Goal: Task Accomplishment & Management: Use online tool/utility

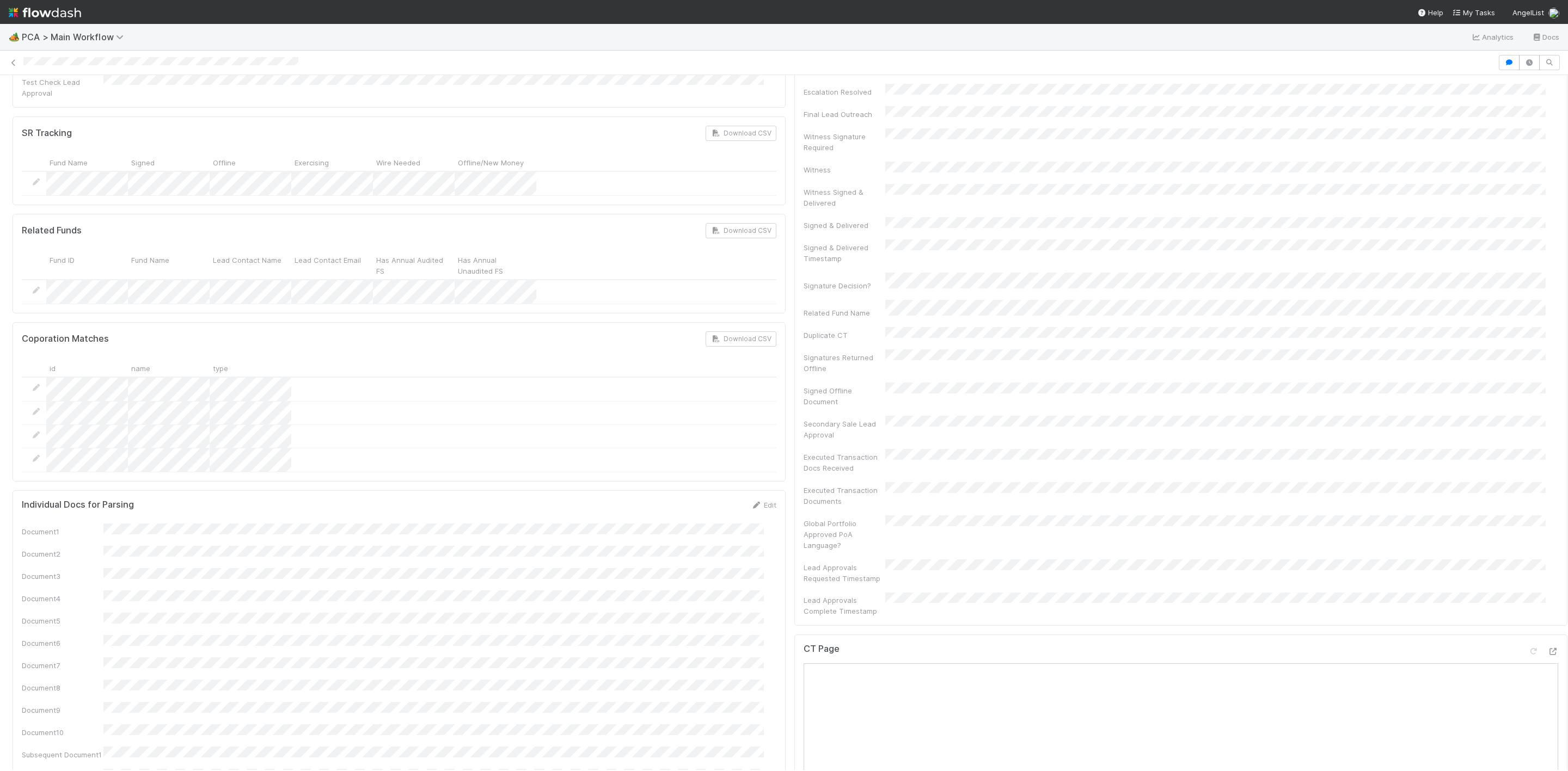
scroll to position [1061, 0]
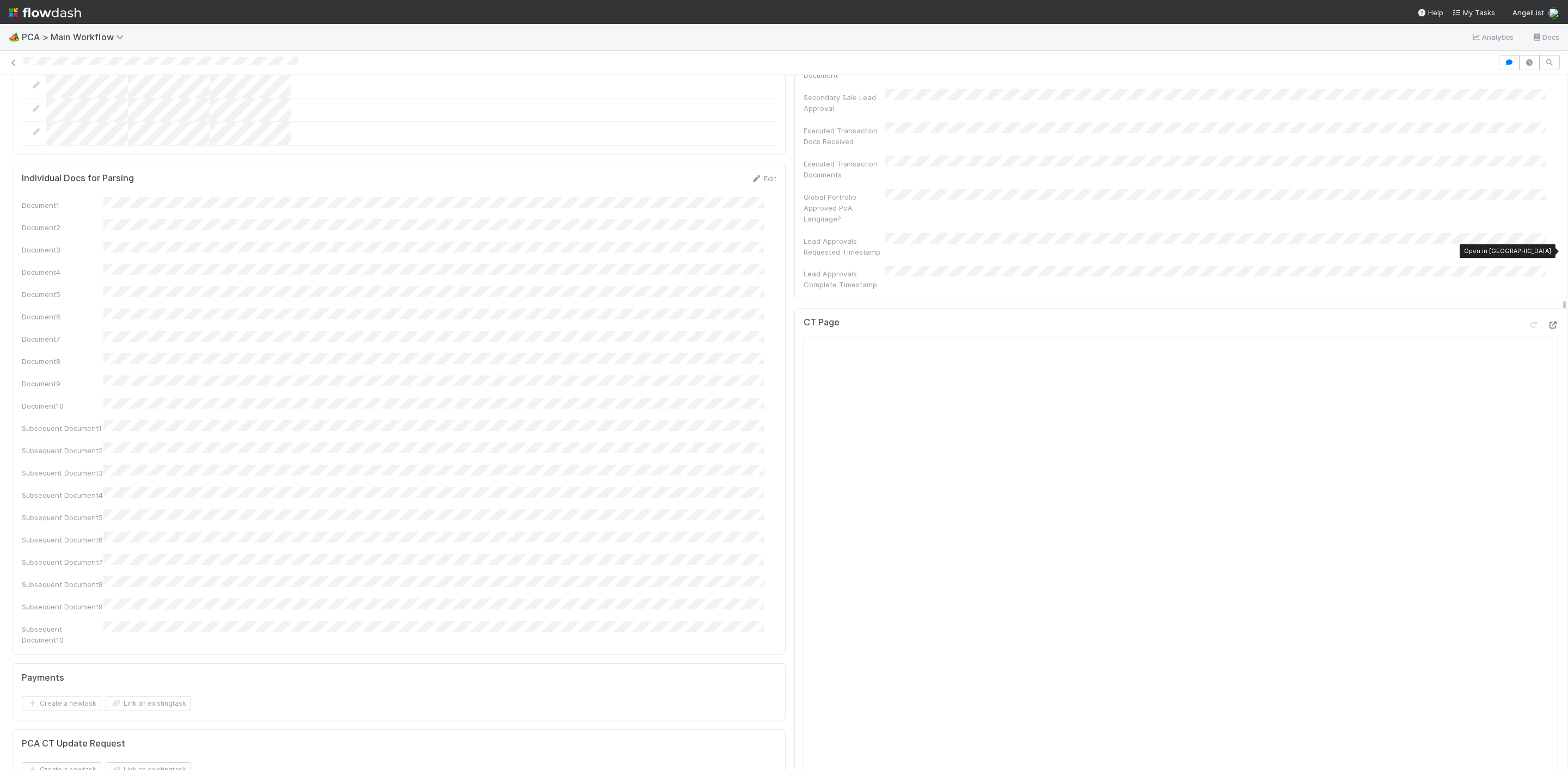
click at [1547, 322] on icon at bounding box center [1553, 326] width 11 height 7
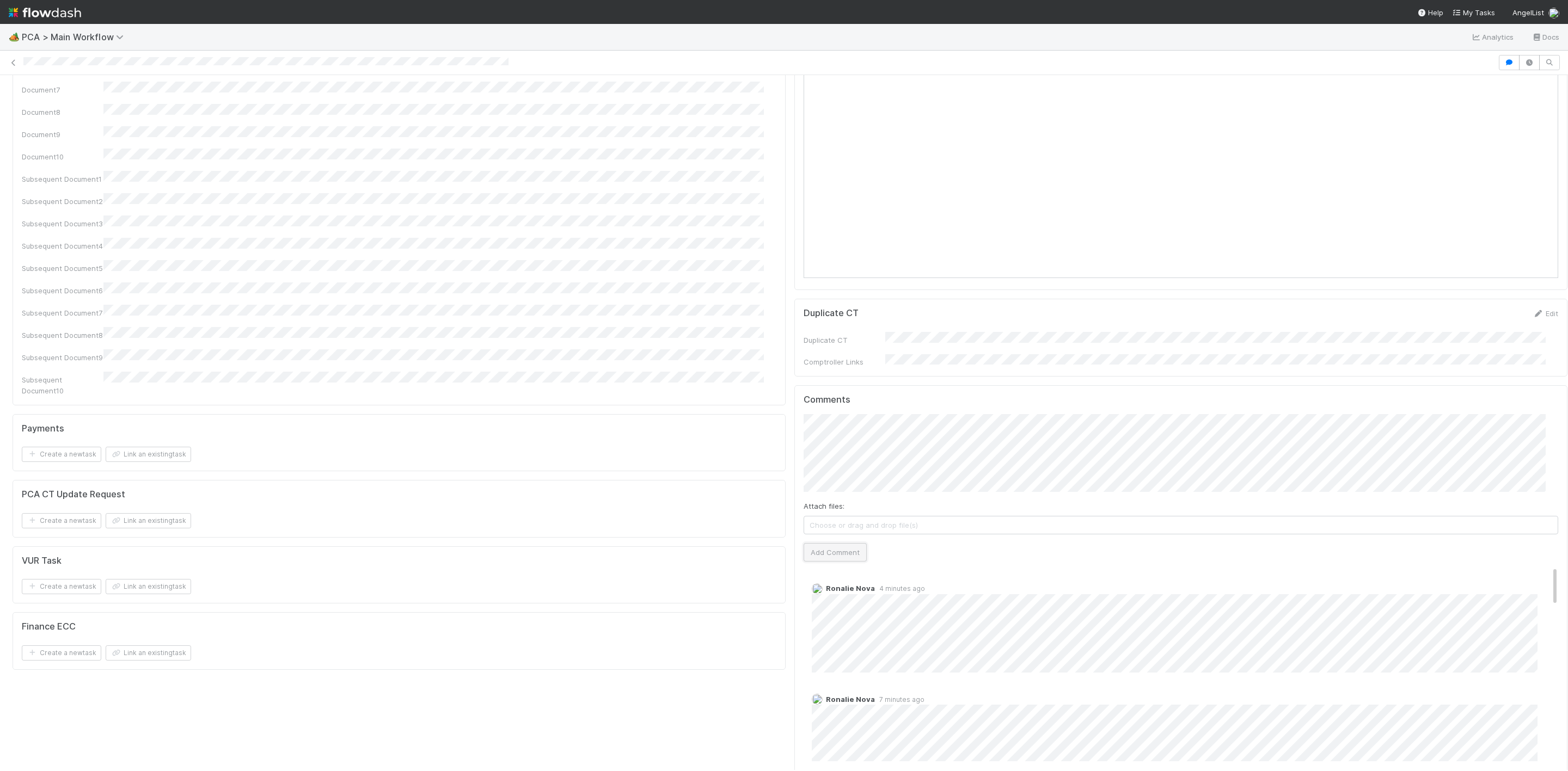
click at [809, 543] on button "Add Comment" at bounding box center [835, 553] width 63 height 18
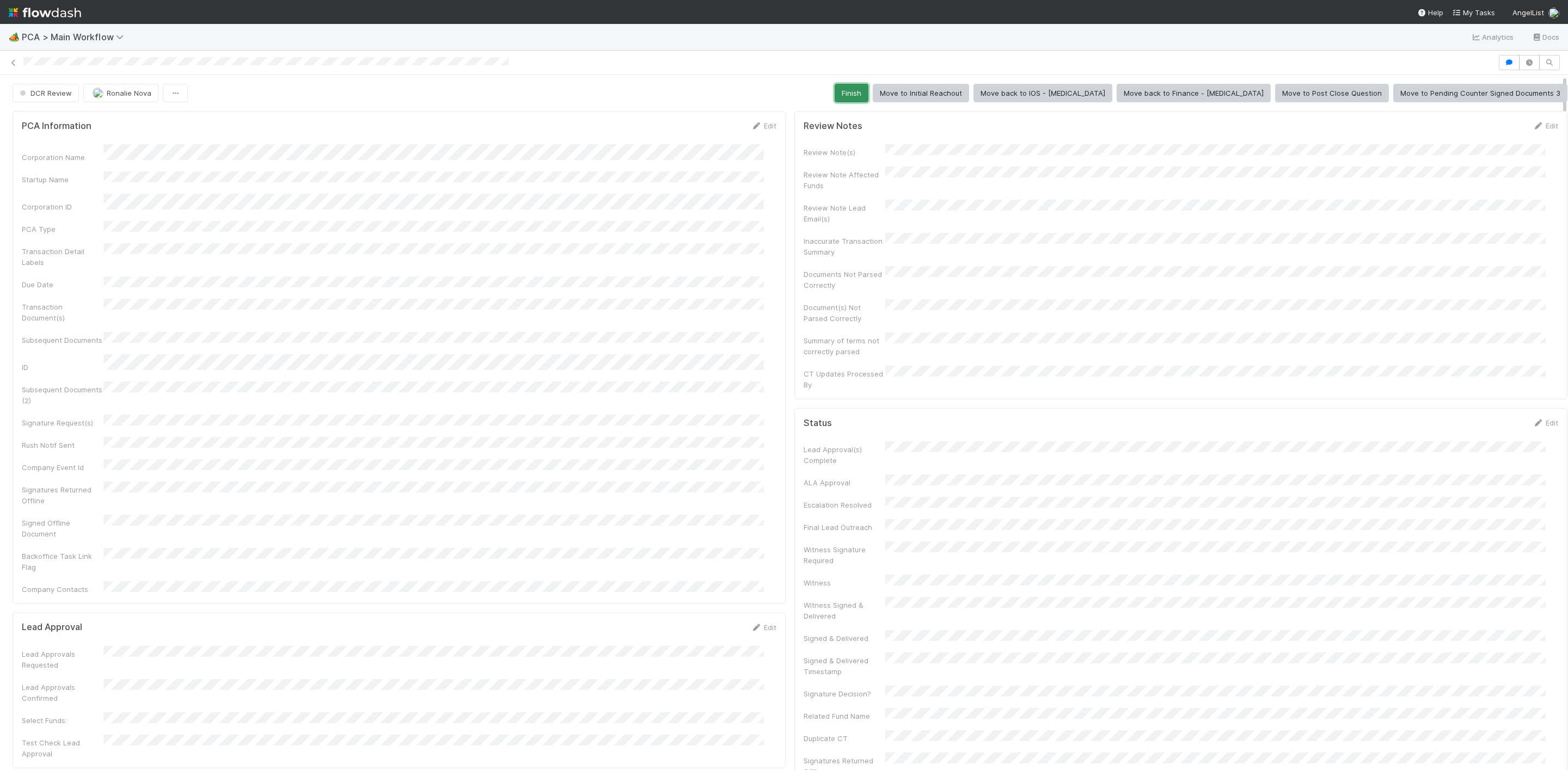
click at [869, 96] on button "Finish" at bounding box center [851, 93] width 33 height 18
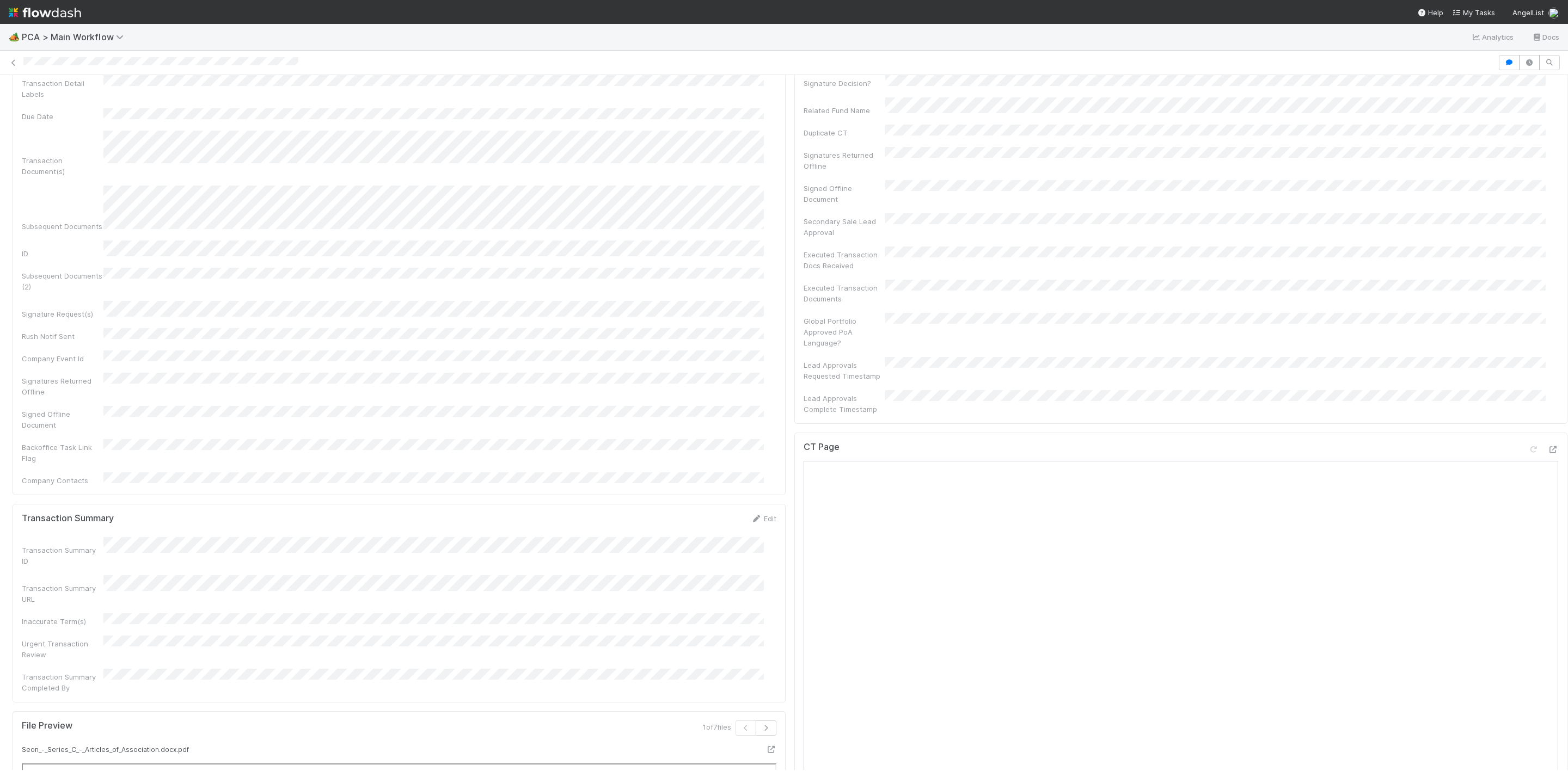
scroll to position [735, 0]
drag, startPoint x: 1531, startPoint y: 248, endPoint x: 1527, endPoint y: 255, distance: 8.1
click at [1527, 323] on div "CT Page" at bounding box center [1181, 332] width 755 height 19
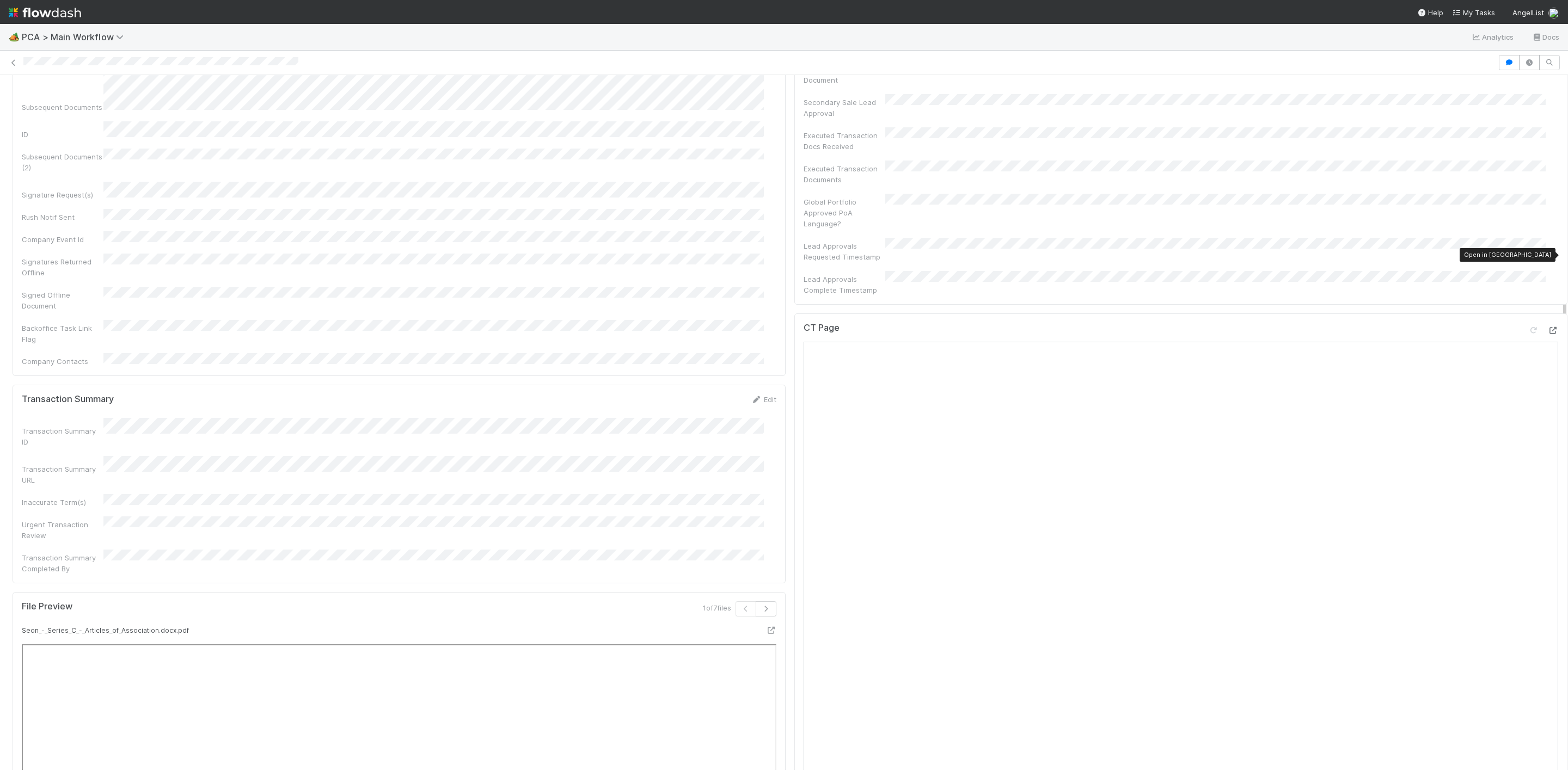
click at [1547, 327] on icon at bounding box center [1553, 331] width 11 height 7
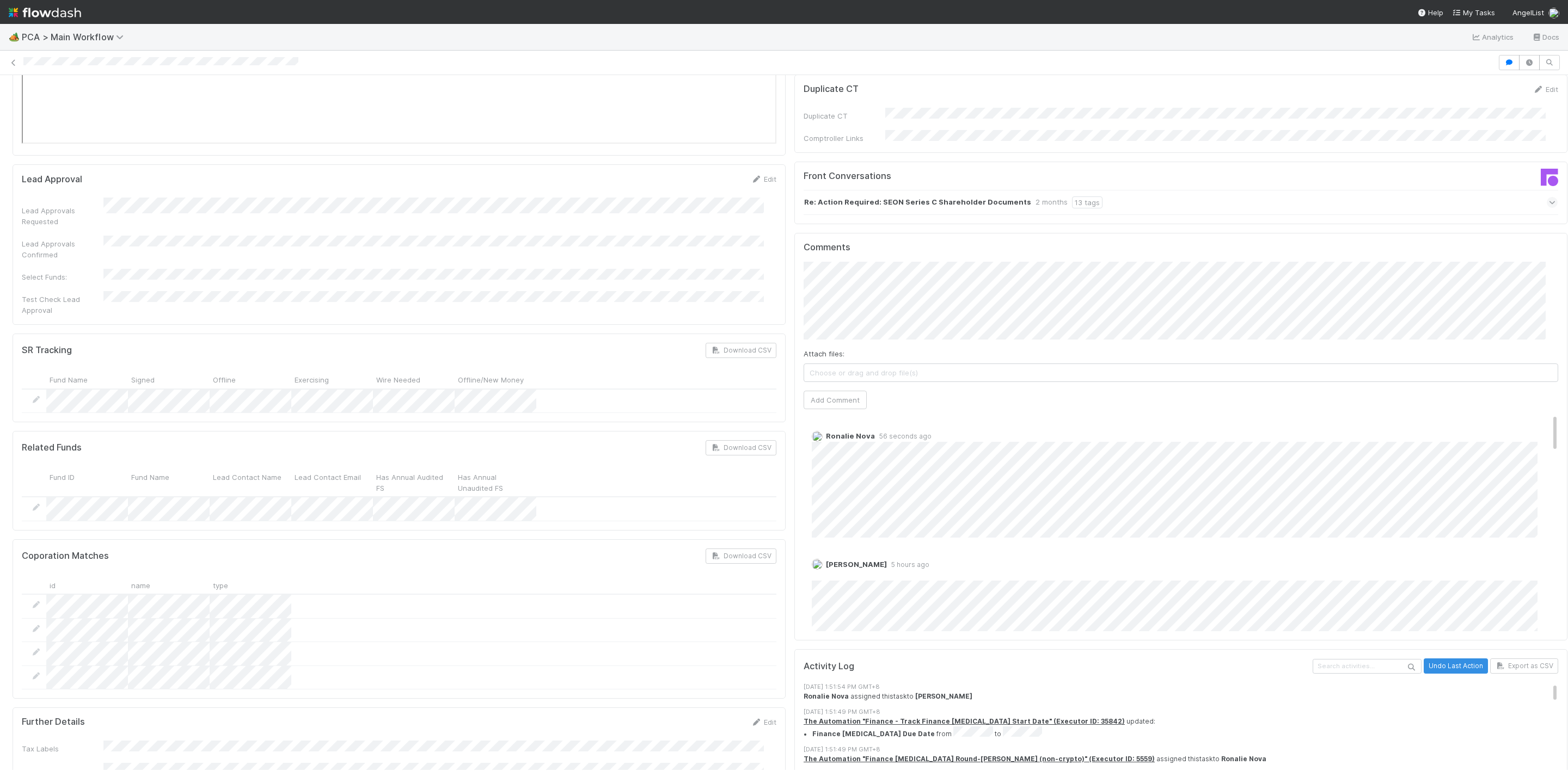
scroll to position [1796, 0]
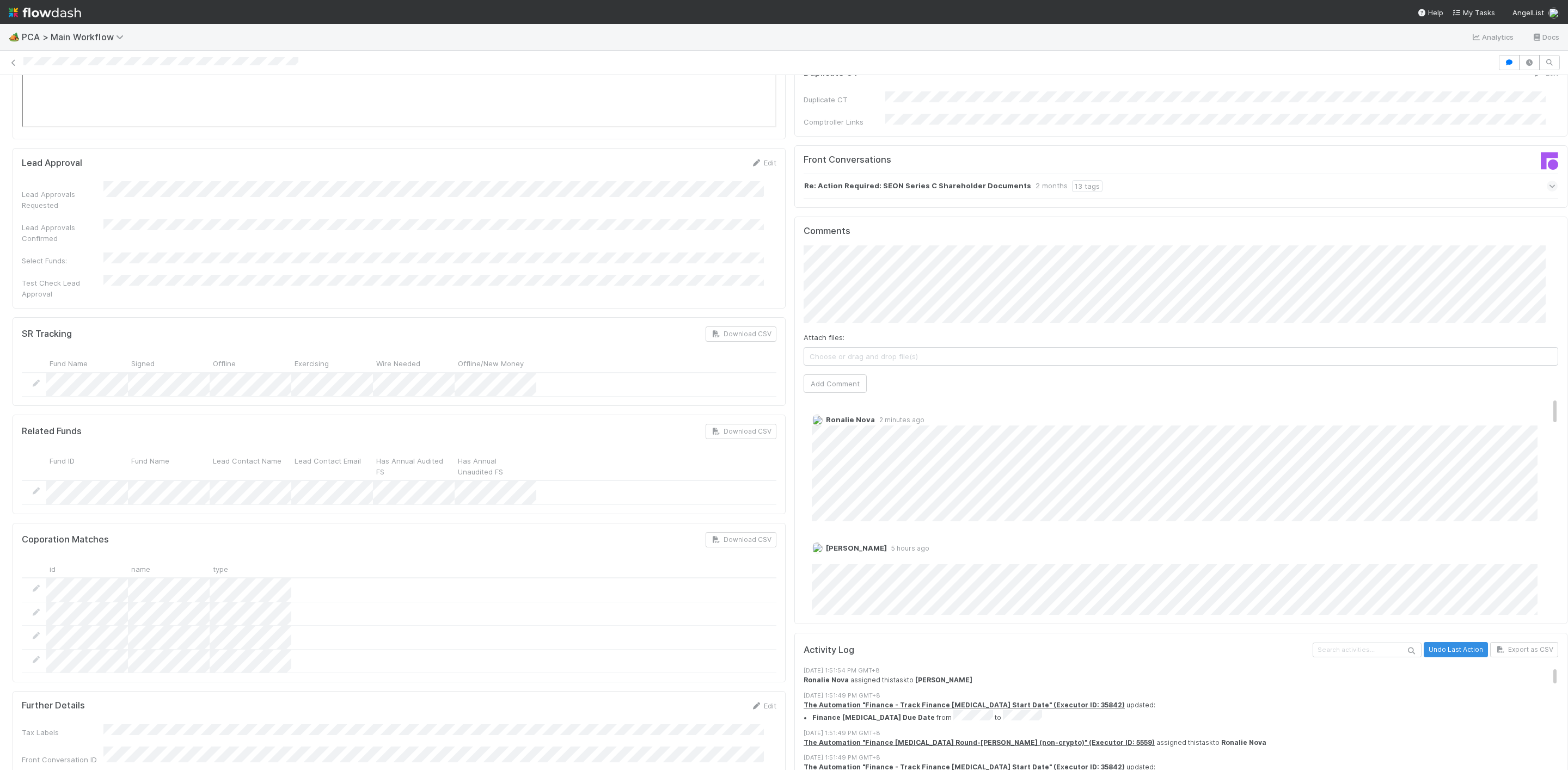
click at [843, 299] on div "Attach files: Choose or drag and drop file(s) Add Comment" at bounding box center [1181, 319] width 755 height 147
drag, startPoint x: 842, startPoint y: 301, endPoint x: 895, endPoint y: 280, distance: 57.0
click at [842, 374] on button "Add Comment" at bounding box center [835, 383] width 63 height 18
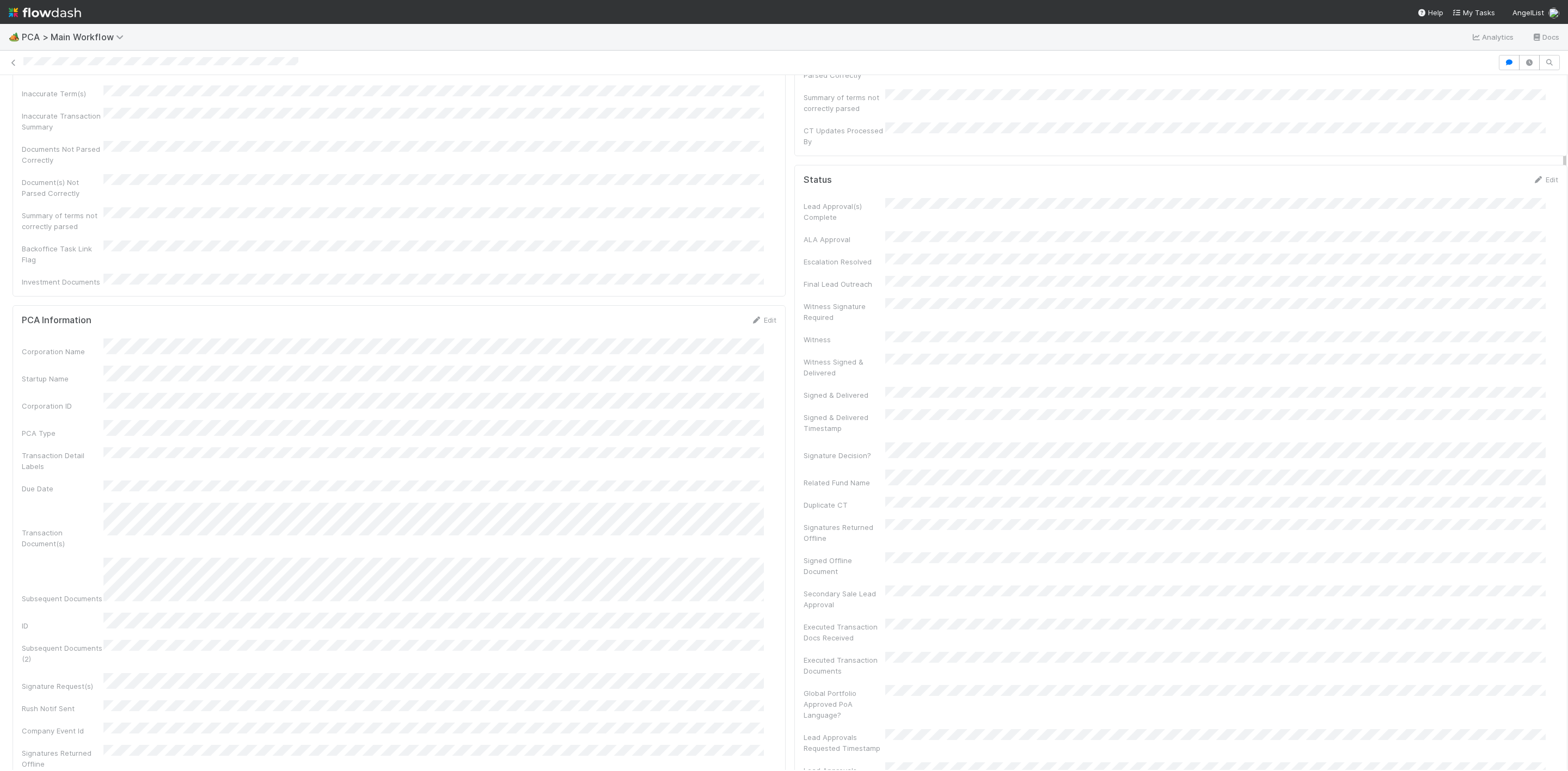
scroll to position [0, 0]
click at [1523, 98] on link "Actions" at bounding box center [1545, 93] width 44 height 18
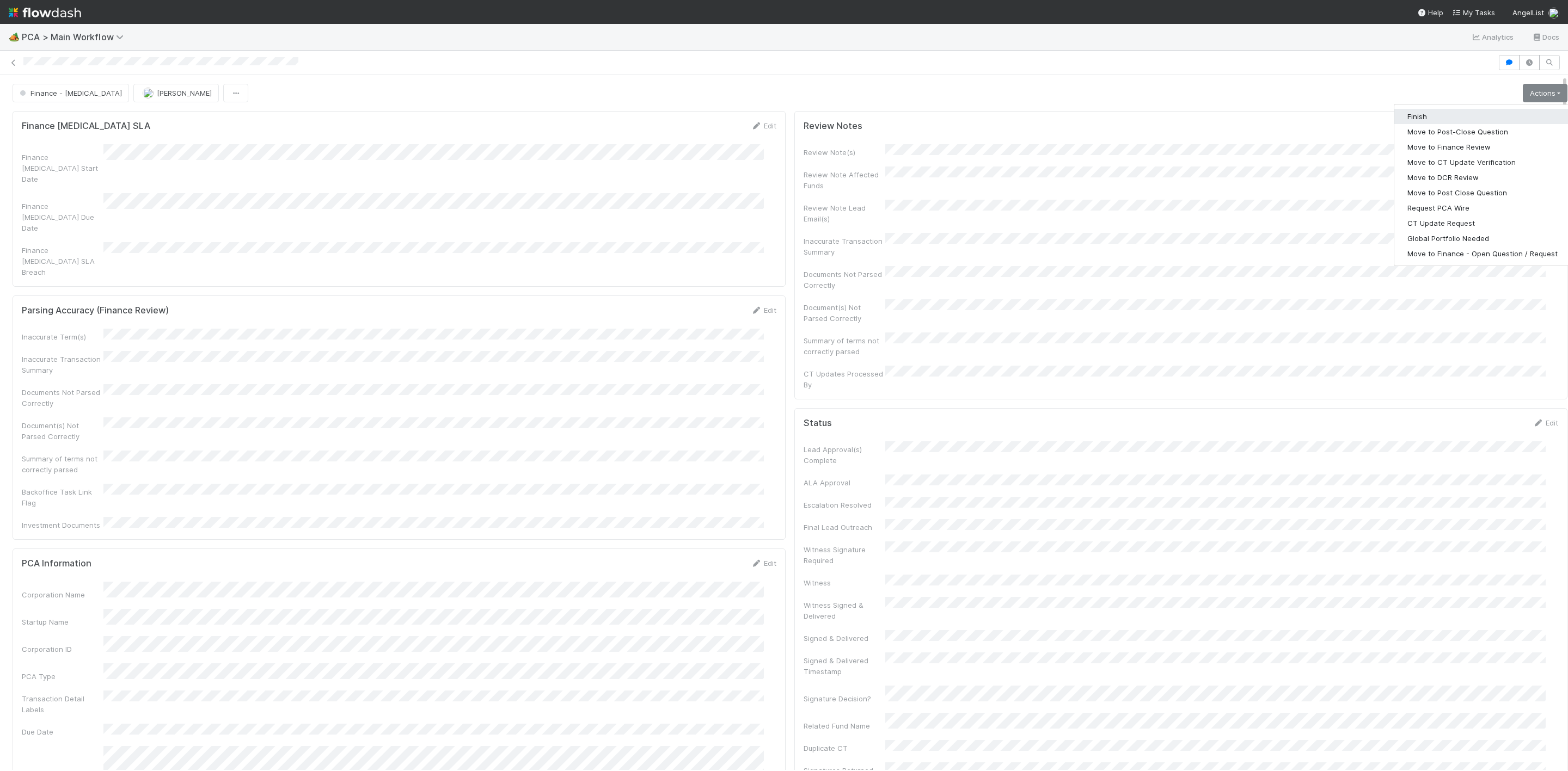
click at [1407, 121] on button "Finish" at bounding box center [1483, 116] width 177 height 15
